Goal: Check status: Check status

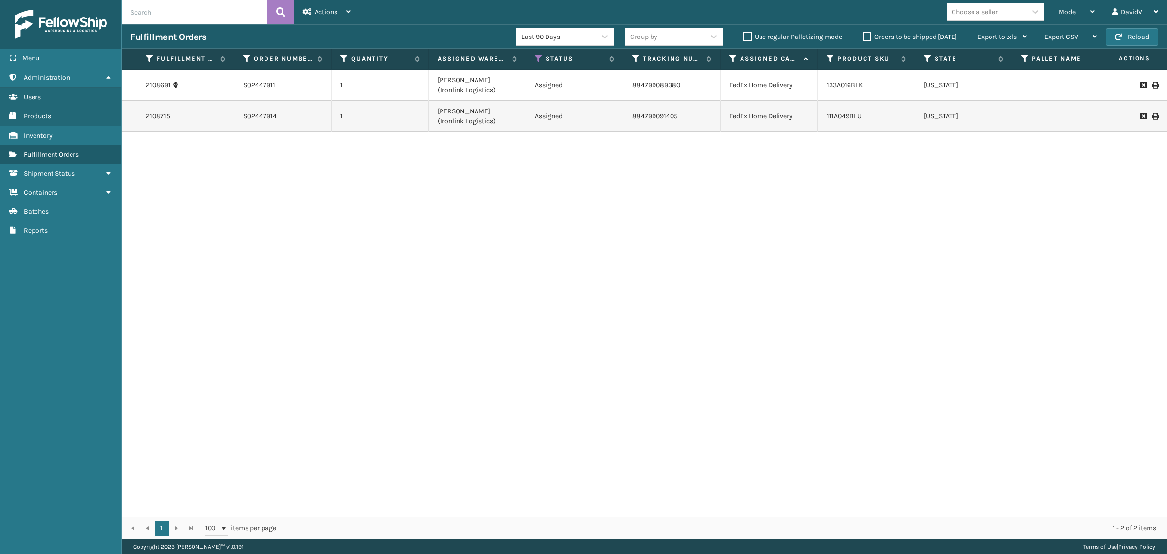
click at [868, 39] on label "Orders to be shipped [DATE]" at bounding box center [910, 37] width 94 height 8
click at [863, 37] on input "Orders to be shipped [DATE]" at bounding box center [863, 34] width 0 height 6
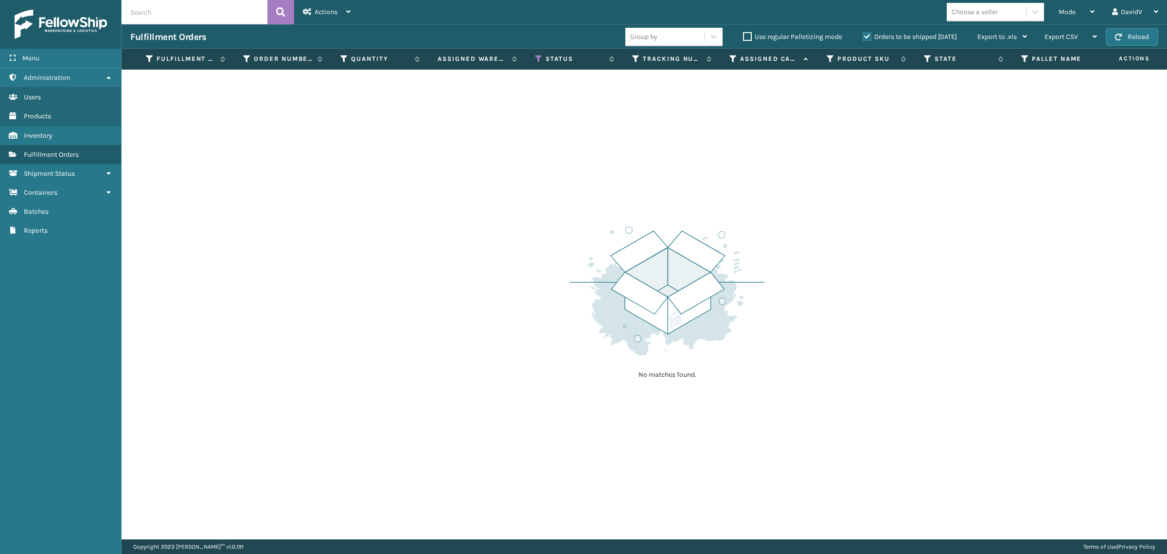
click at [868, 39] on label "Orders to be shipped [DATE]" at bounding box center [910, 37] width 94 height 8
click at [863, 37] on input "Orders to be shipped [DATE]" at bounding box center [863, 34] width 0 height 6
click at [868, 39] on label "Orders to be shipped [DATE]" at bounding box center [910, 37] width 94 height 8
click at [863, 37] on input "Orders to be shipped [DATE]" at bounding box center [863, 34] width 0 height 6
click at [868, 39] on label "Orders to be shipped [DATE]" at bounding box center [910, 37] width 94 height 8
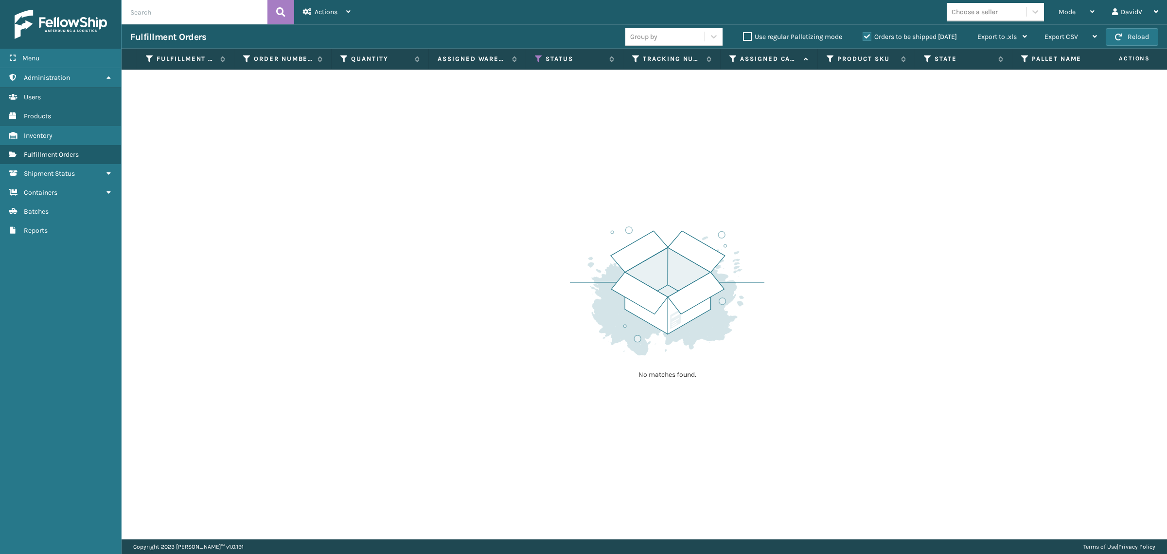
click at [863, 37] on input "Orders to be shipped [DATE]" at bounding box center [863, 34] width 0 height 6
click at [537, 59] on icon at bounding box center [539, 58] width 8 height 9
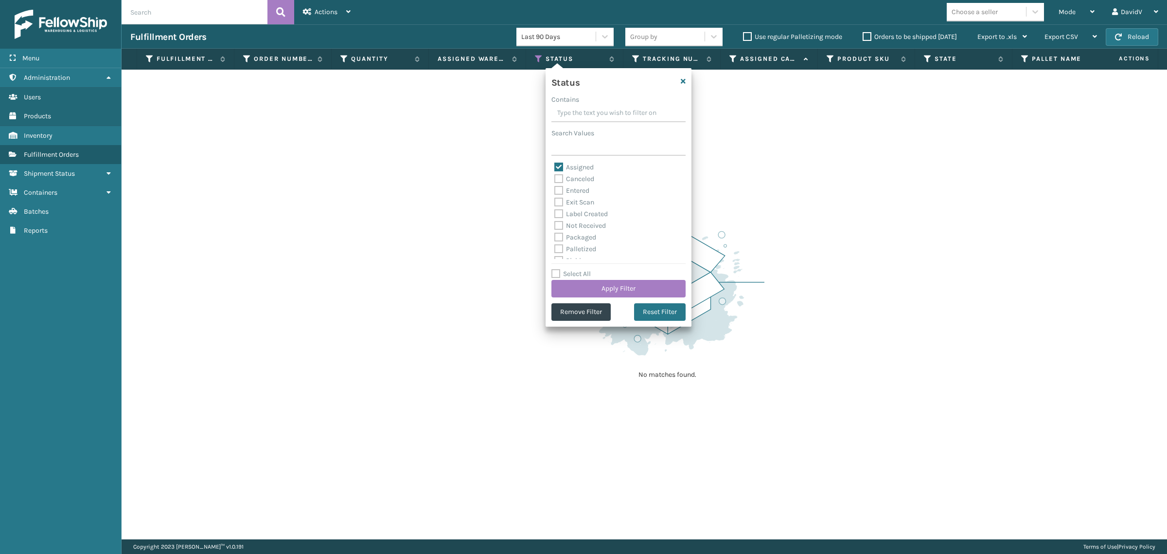
click at [864, 36] on label "Orders to be shipped [DATE]" at bounding box center [910, 37] width 94 height 8
click at [863, 36] on input "Orders to be shipped [DATE]" at bounding box center [863, 34] width 0 height 6
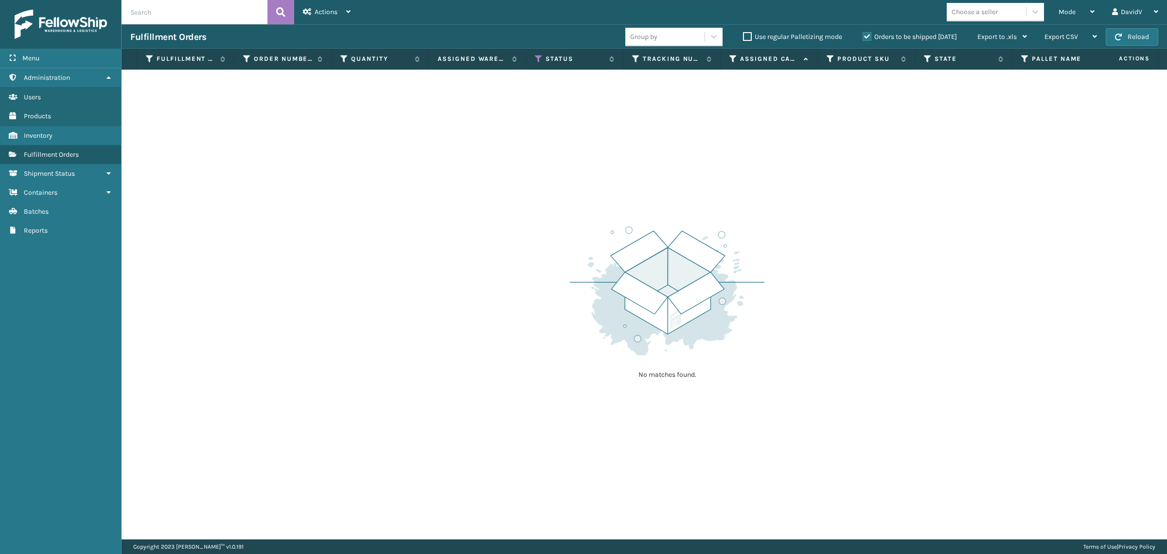
click at [864, 36] on label "Orders to be shipped [DATE]" at bounding box center [910, 37] width 94 height 8
click at [863, 36] on input "Orders to be shipped [DATE]" at bounding box center [863, 34] width 0 height 6
click at [663, 225] on img at bounding box center [667, 290] width 195 height 135
click at [866, 34] on label "Orders to be shipped [DATE]" at bounding box center [910, 37] width 94 height 8
click at [863, 34] on input "Orders to be shipped [DATE]" at bounding box center [863, 34] width 0 height 6
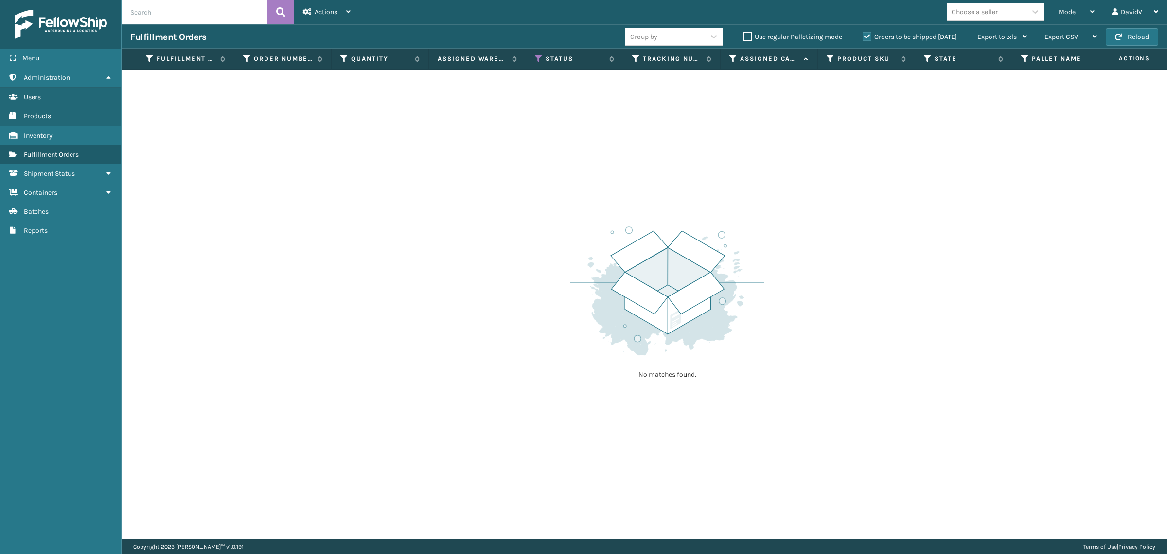
click at [866, 34] on label "Orders to be shipped [DATE]" at bounding box center [910, 37] width 94 height 8
click at [863, 34] on input "Orders to be shipped [DATE]" at bounding box center [863, 34] width 0 height 6
click at [866, 34] on label "Orders to be shipped [DATE]" at bounding box center [910, 37] width 94 height 8
click at [863, 34] on input "Orders to be shipped [DATE]" at bounding box center [863, 34] width 0 height 6
click at [860, 280] on div "No matches found." at bounding box center [645, 304] width 1046 height 469
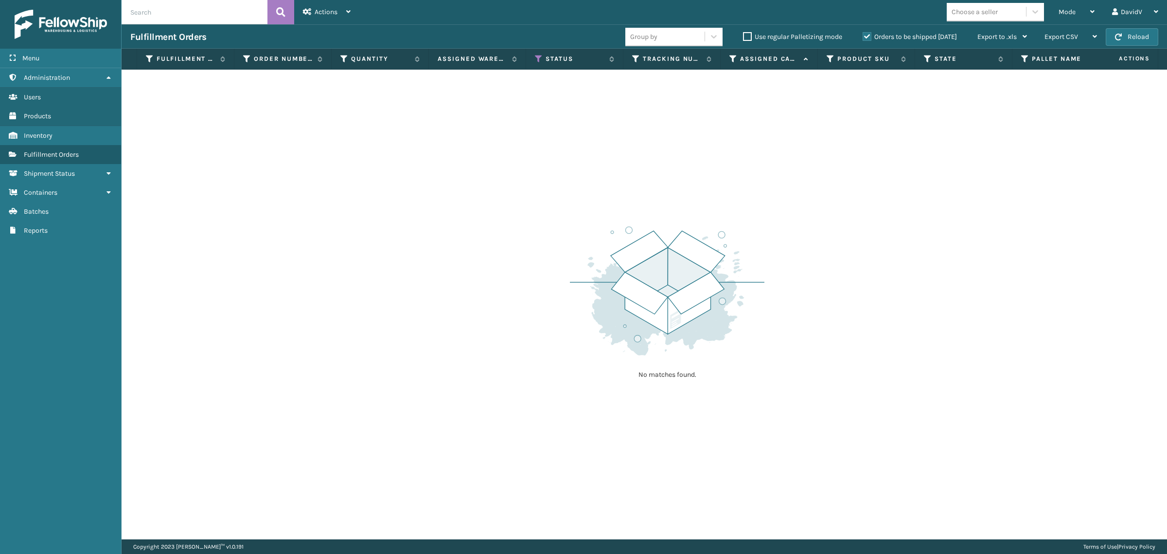
drag, startPoint x: 833, startPoint y: 324, endPoint x: 827, endPoint y: 54, distance: 270.5
click at [833, 324] on div "No matches found." at bounding box center [645, 304] width 1046 height 469
click at [864, 36] on label "Orders to be shipped [DATE]" at bounding box center [910, 37] width 94 height 8
click at [863, 36] on input "Orders to be shipped [DATE]" at bounding box center [863, 34] width 0 height 6
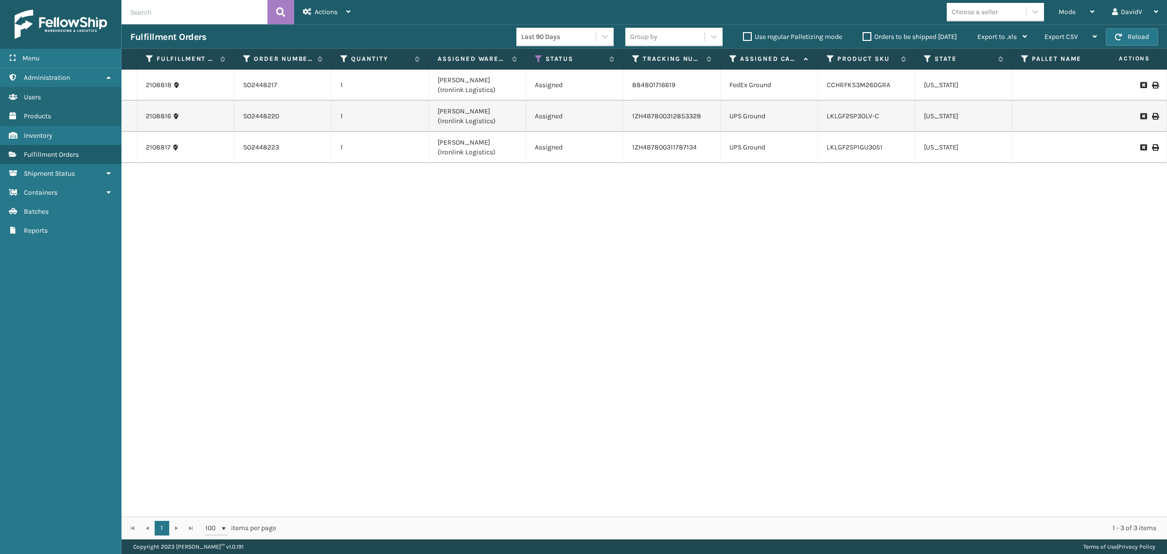
click at [866, 37] on label "Orders to be shipped [DATE]" at bounding box center [910, 37] width 94 height 8
click at [863, 37] on input "Orders to be shipped [DATE]" at bounding box center [863, 34] width 0 height 6
click at [866, 37] on label "Orders to be shipped [DATE]" at bounding box center [910, 37] width 94 height 8
click at [863, 37] on input "Orders to be shipped [DATE]" at bounding box center [863, 34] width 0 height 6
